Goal: Find specific page/section: Find specific page/section

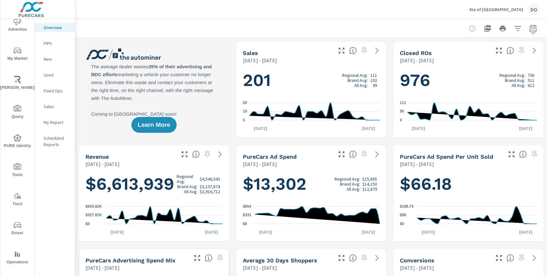
scroll to position [44, 0]
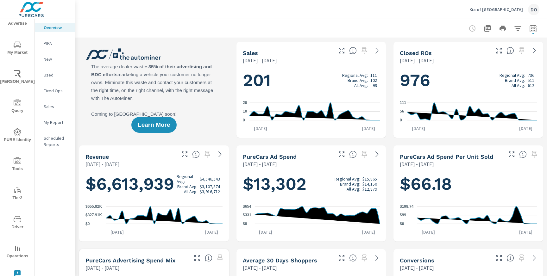
click at [16, 218] on icon "nav menu" at bounding box center [18, 219] width 8 height 8
